Goal: Transaction & Acquisition: Purchase product/service

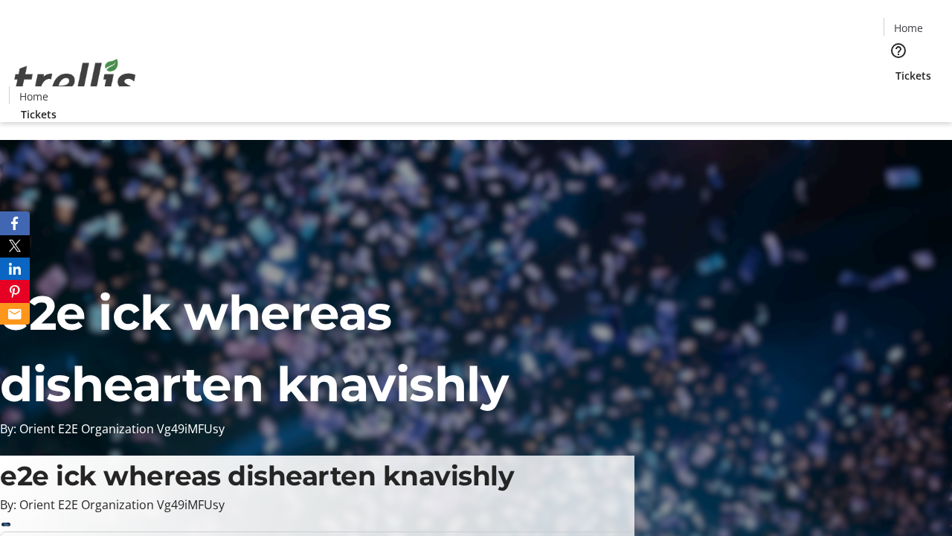
click at [896, 68] on span "Tickets" at bounding box center [914, 76] width 36 height 16
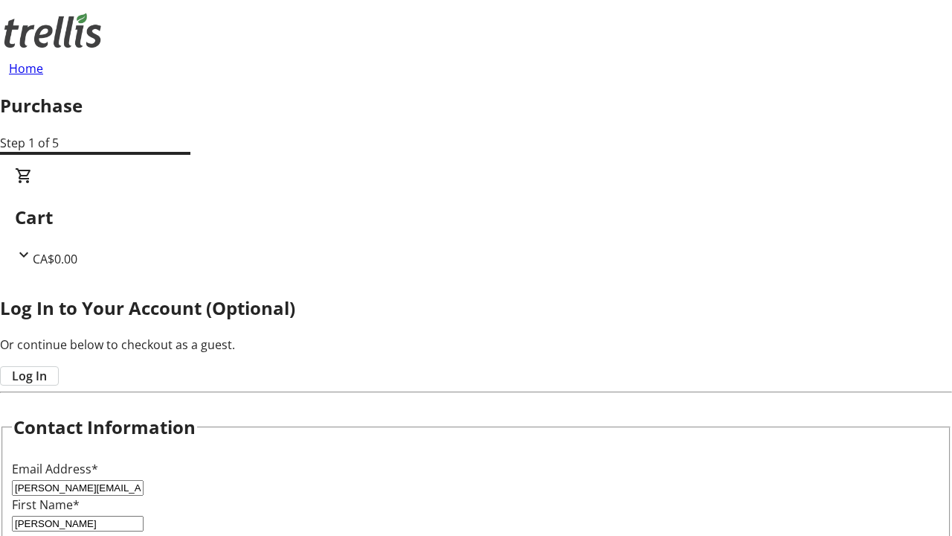
type input "[PERSON_NAME]"
